Goal: Task Accomplishment & Management: Use online tool/utility

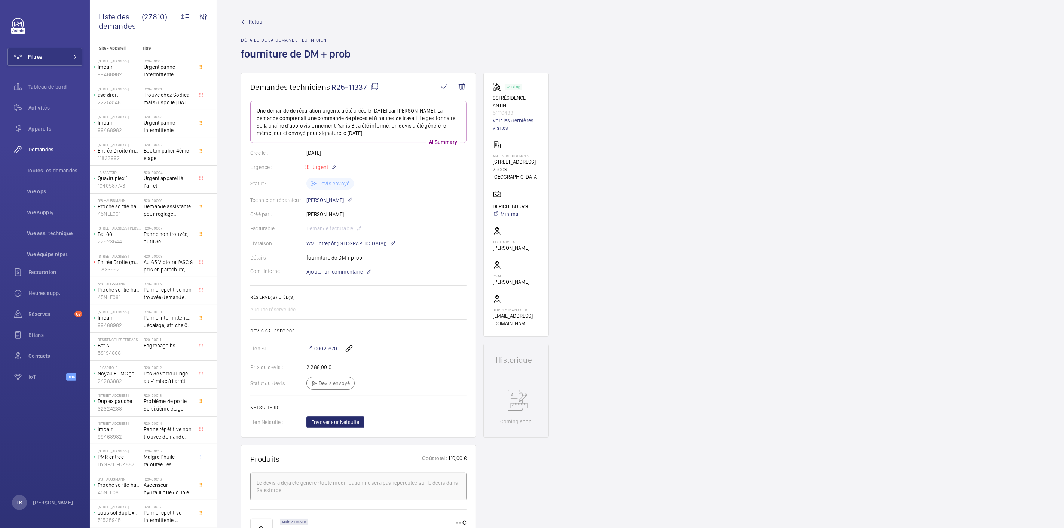
click at [255, 23] on span "Retour" at bounding box center [256, 21] width 15 height 7
click at [146, 73] on span "Urgent panne intermittente" at bounding box center [168, 70] width 49 height 15
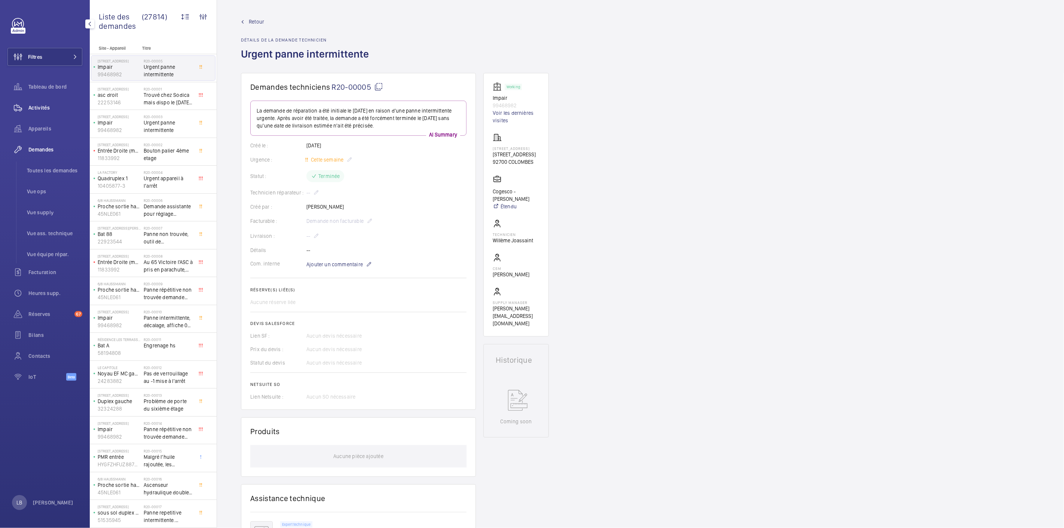
click at [37, 111] on span "Activités" at bounding box center [55, 107] width 54 height 7
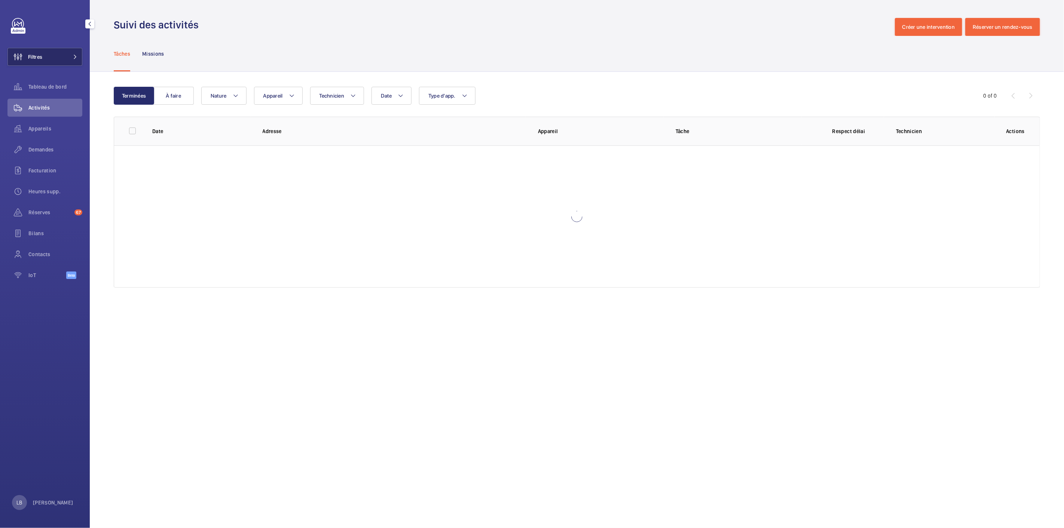
click at [53, 51] on button "Filtres" at bounding box center [44, 57] width 75 height 18
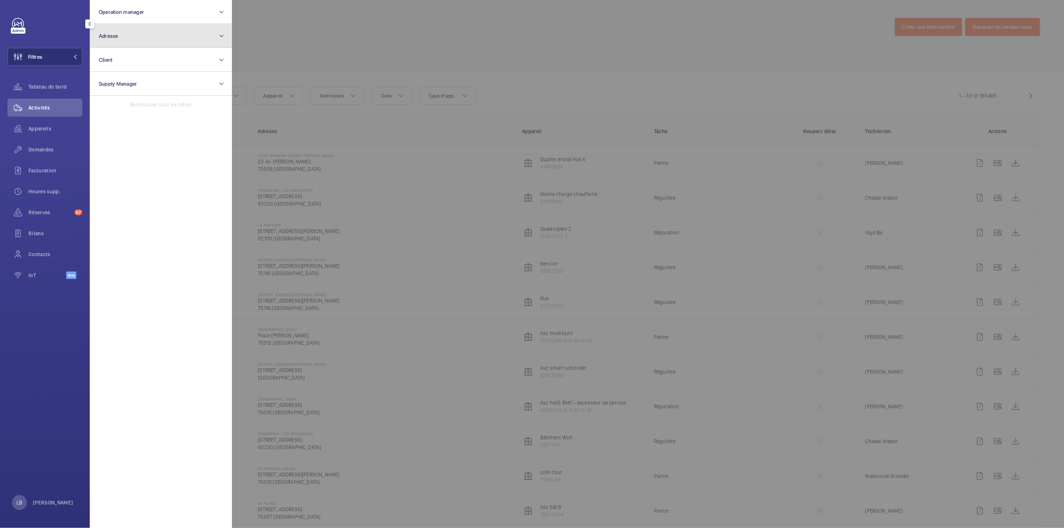
click at [153, 41] on button "Adresse" at bounding box center [161, 36] width 142 height 24
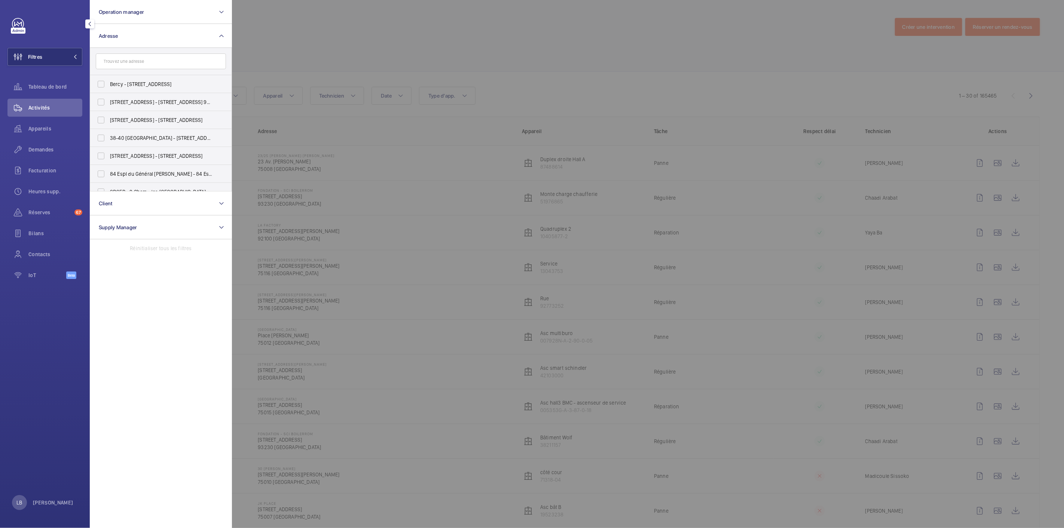
click at [164, 64] on input "text" at bounding box center [161, 62] width 130 height 16
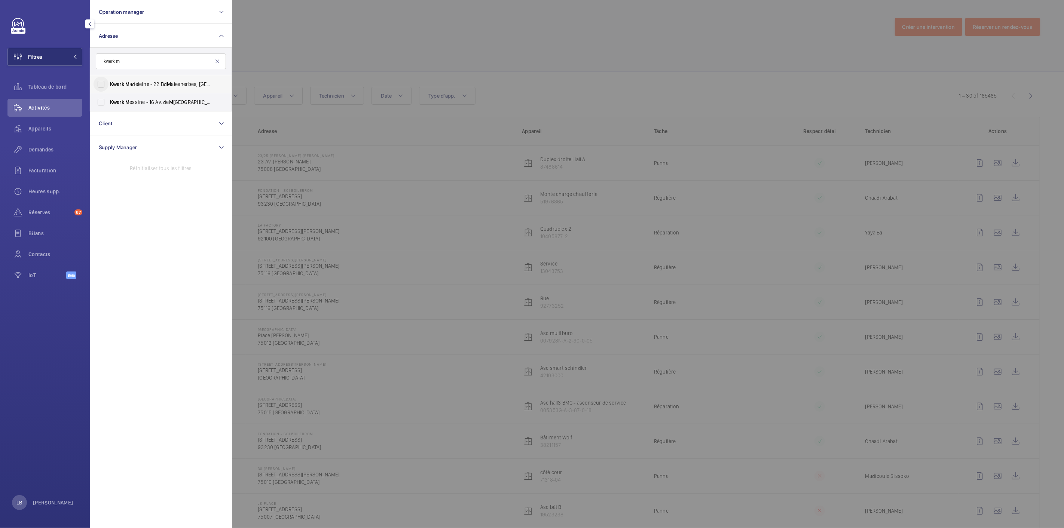
type input "kwerk m"
click at [98, 85] on input "Kwerk M adeleine - 22 Bd M alesherbes, [GEOGRAPHIC_DATA]" at bounding box center [101, 84] width 15 height 15
checkbox input "true"
click at [599, 44] on div at bounding box center [764, 264] width 1064 height 528
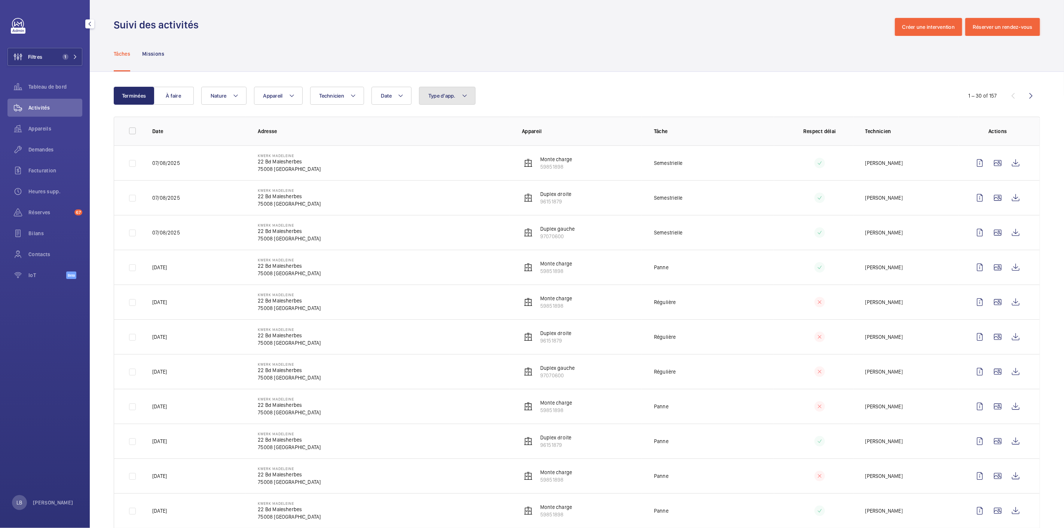
click at [451, 95] on span "Type d'app." at bounding box center [441, 96] width 27 height 6
click at [430, 203] on input "Sécurité incendie" at bounding box center [430, 200] width 15 height 15
checkbox input "true"
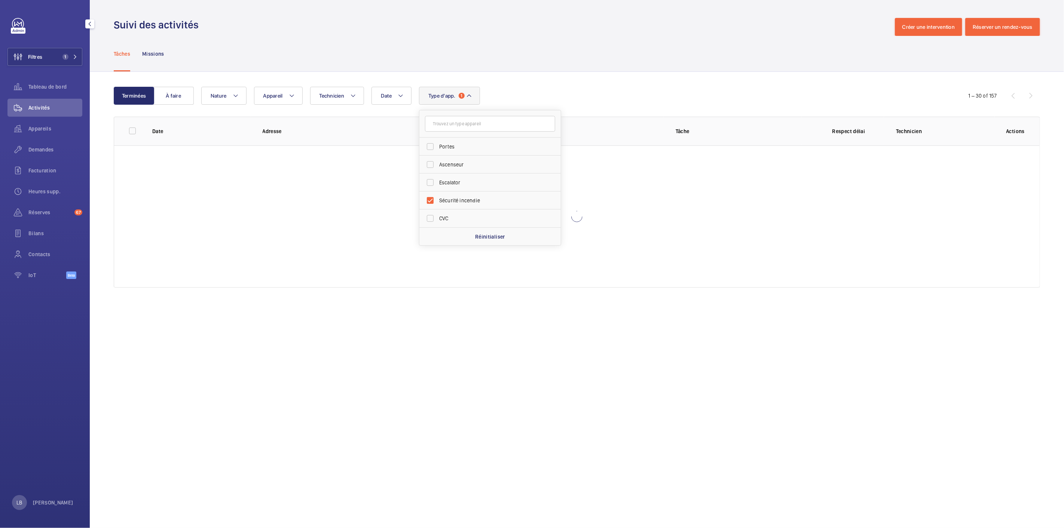
click at [580, 43] on div "Tâches Missions" at bounding box center [577, 54] width 926 height 36
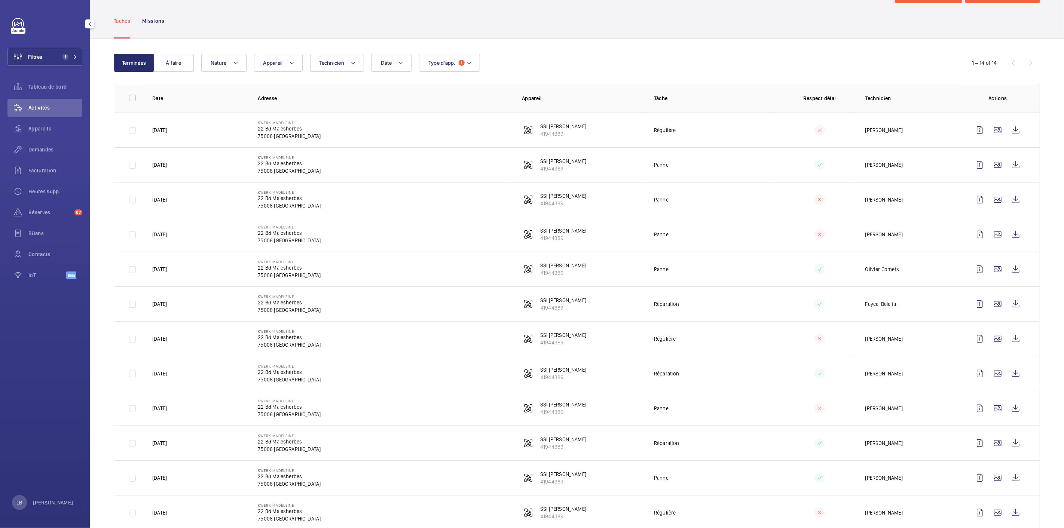
scroll to position [120, 0]
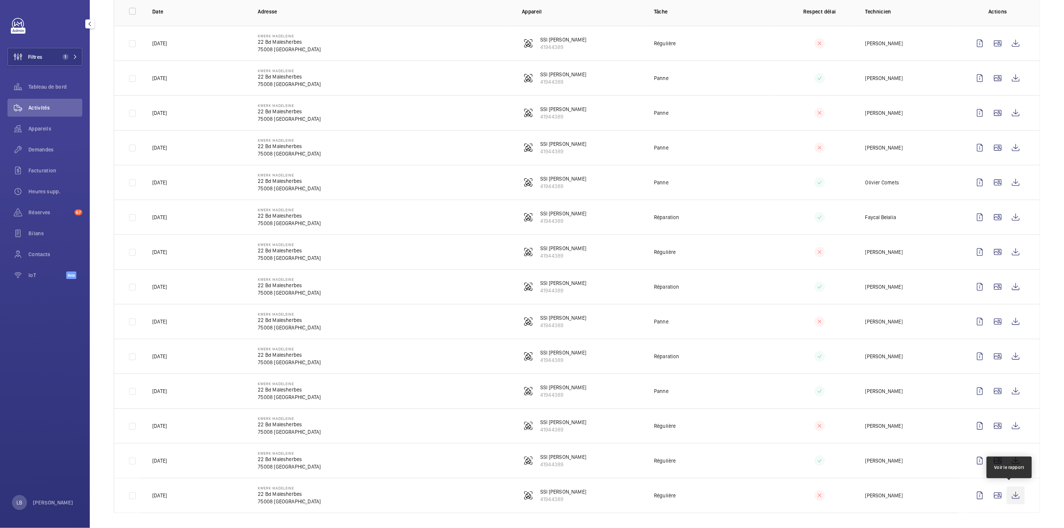
click at [1012, 495] on wm-front-icon-button at bounding box center [1016, 496] width 18 height 18
click at [974, 389] on wm-front-icon-button at bounding box center [980, 391] width 18 height 18
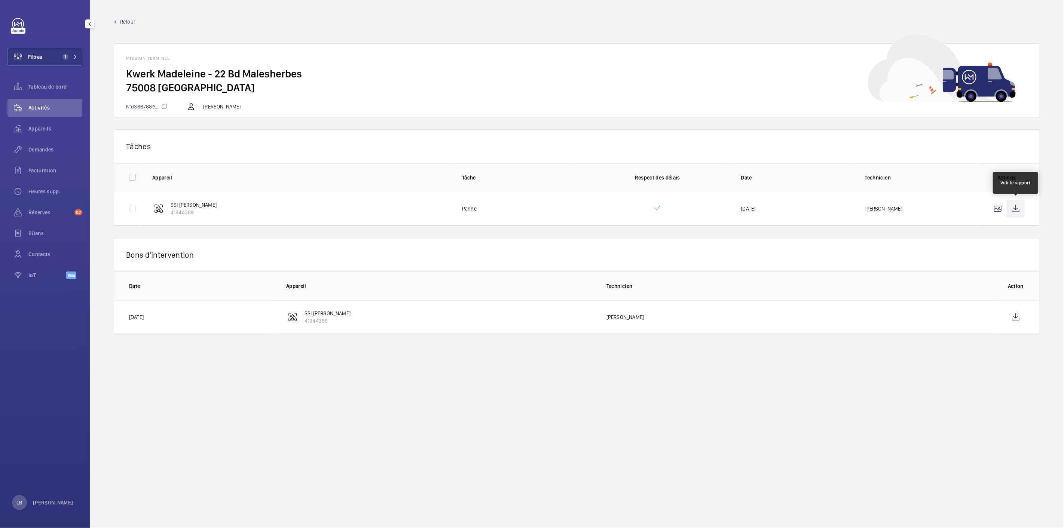
click at [1015, 212] on wm-front-icon-button at bounding box center [1016, 209] width 18 height 18
click at [131, 21] on span "Retour" at bounding box center [127, 21] width 15 height 7
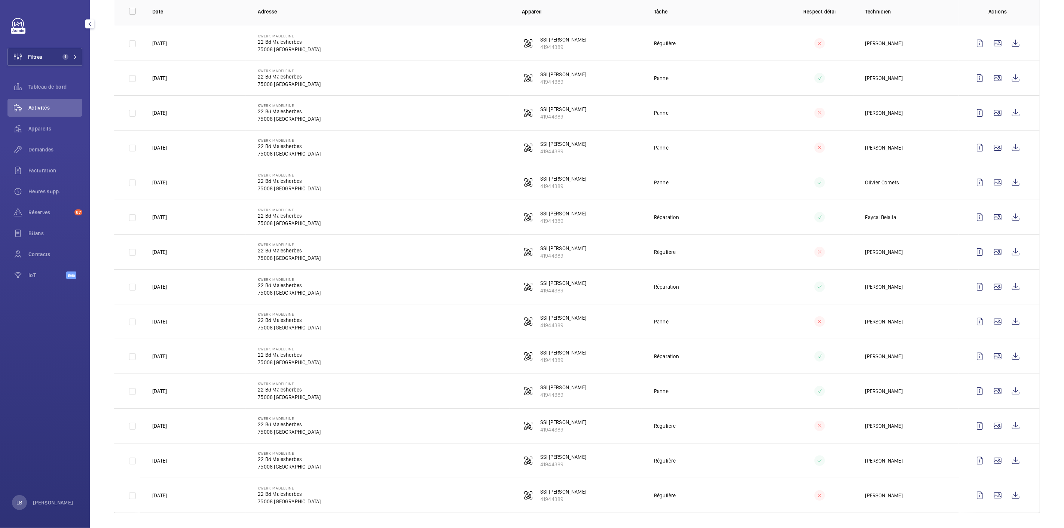
scroll to position [120, 0]
click at [977, 459] on wm-front-icon-button at bounding box center [980, 461] width 18 height 18
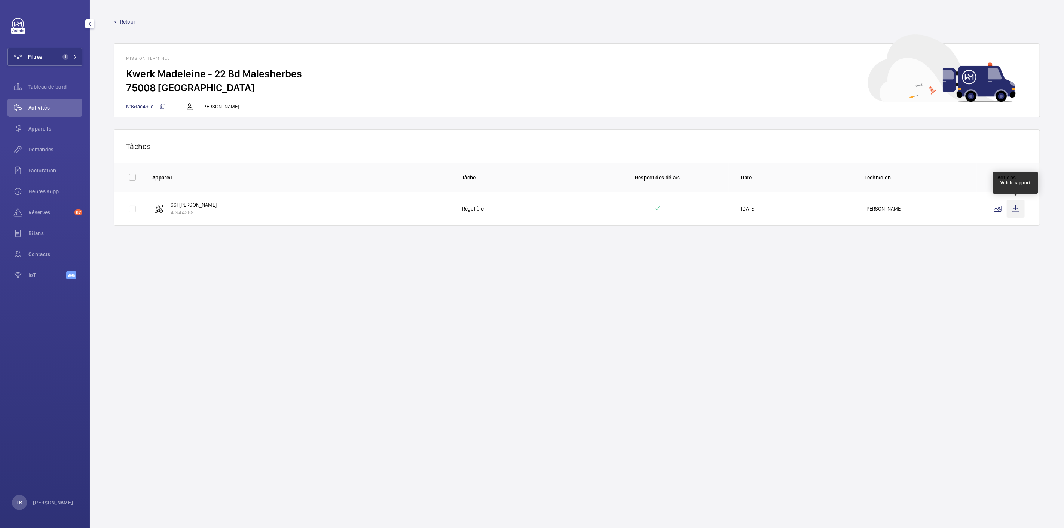
click at [1018, 208] on wm-front-icon-button at bounding box center [1016, 209] width 18 height 18
click at [47, 150] on span "Demandes" at bounding box center [55, 149] width 54 height 7
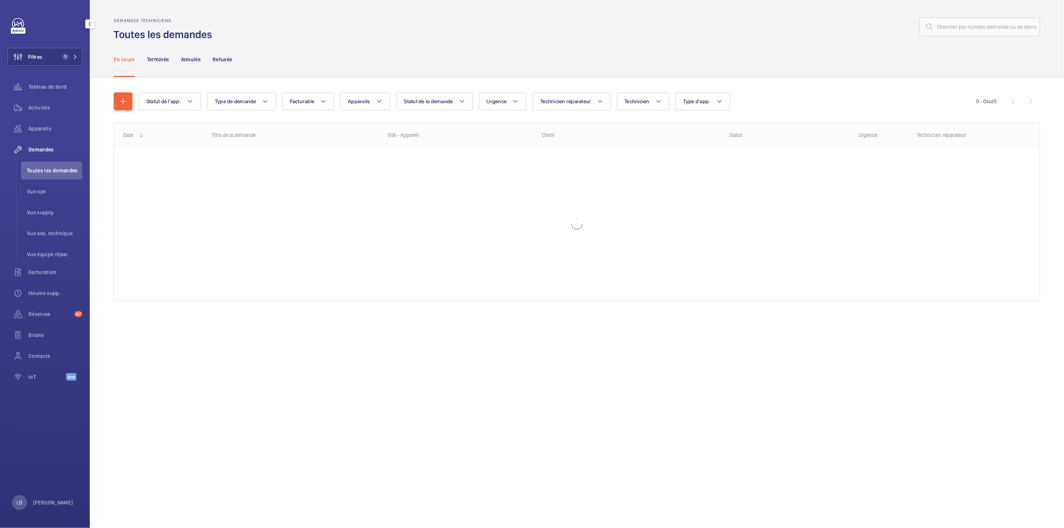
click at [58, 45] on div "Filtres 1 Tableau de bord Activités Appareils Demandes Toutes les demandes Vue …" at bounding box center [44, 203] width 75 height 371
click at [57, 54] on button "Filtres 1" at bounding box center [44, 57] width 75 height 18
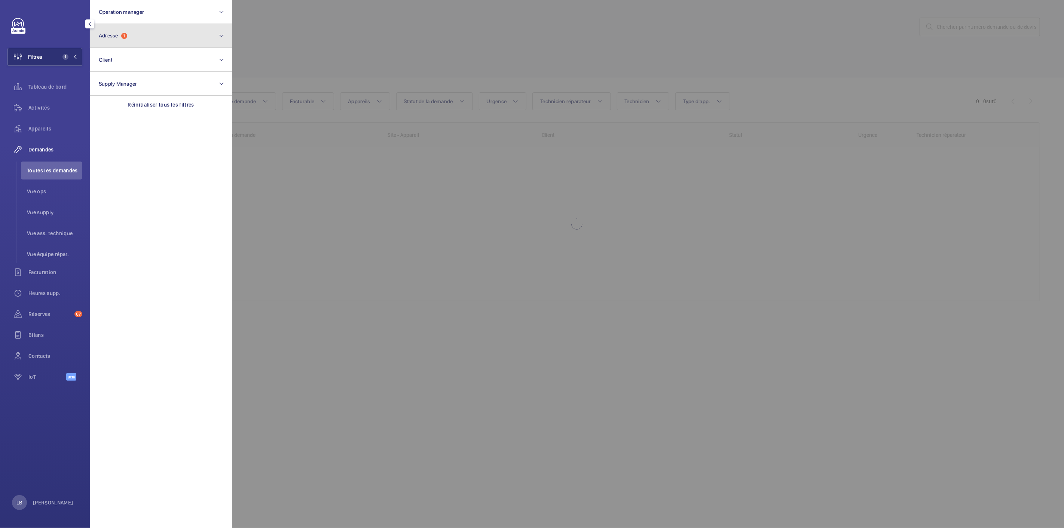
click at [125, 28] on button "Adresse 1" at bounding box center [161, 36] width 142 height 24
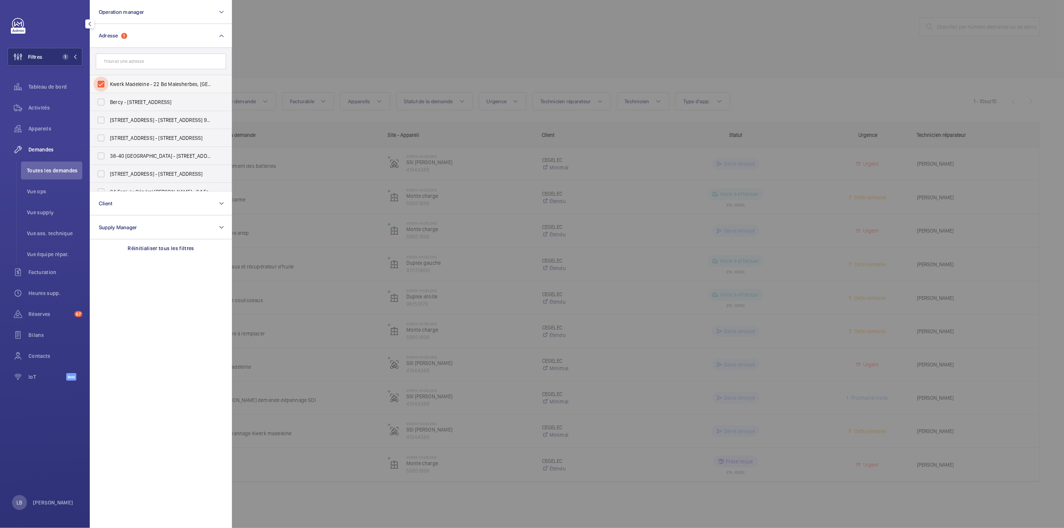
click at [98, 87] on input "Kwerk Madeleine - 22 Bd Malesherbes, [GEOGRAPHIC_DATA]" at bounding box center [101, 84] width 15 height 15
checkbox input "false"
click at [297, 56] on div at bounding box center [764, 264] width 1064 height 528
